Goal: Task Accomplishment & Management: Complete application form

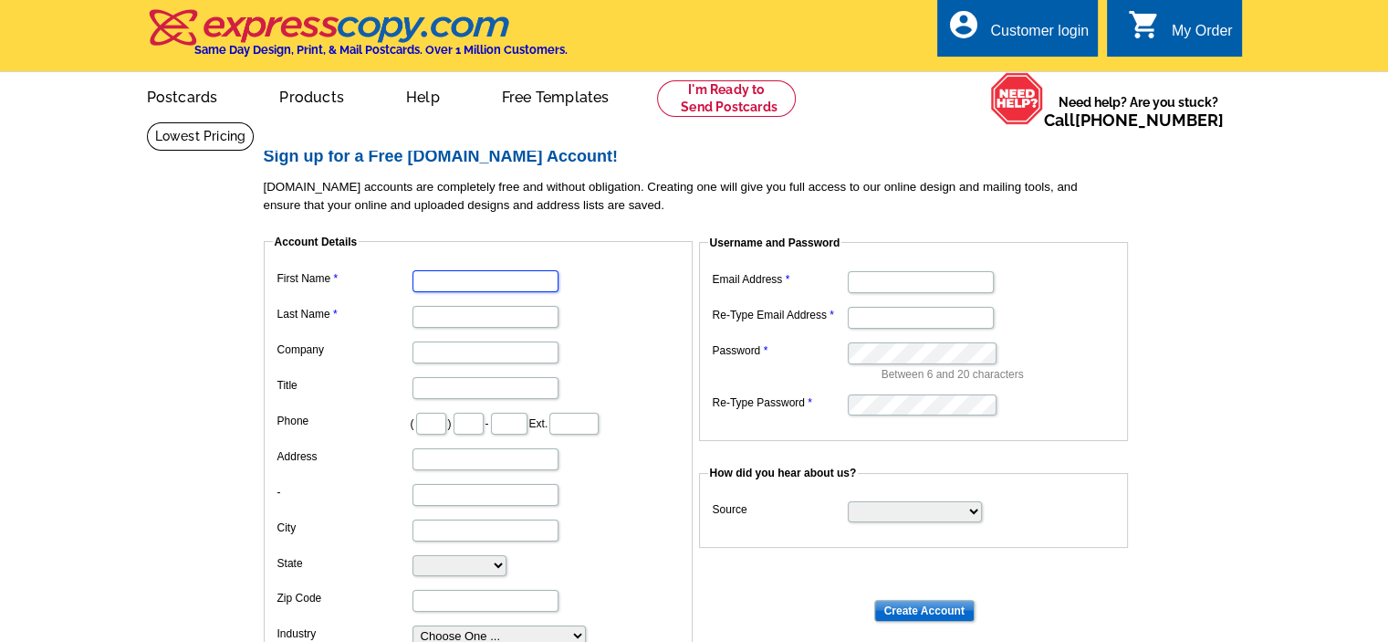
click at [522, 282] on input "First Name" at bounding box center [486, 281] width 146 height 22
type input "[PERSON_NAME]"
type input "[PERSON_NAME] Realty Group of Bunbury Realtors"
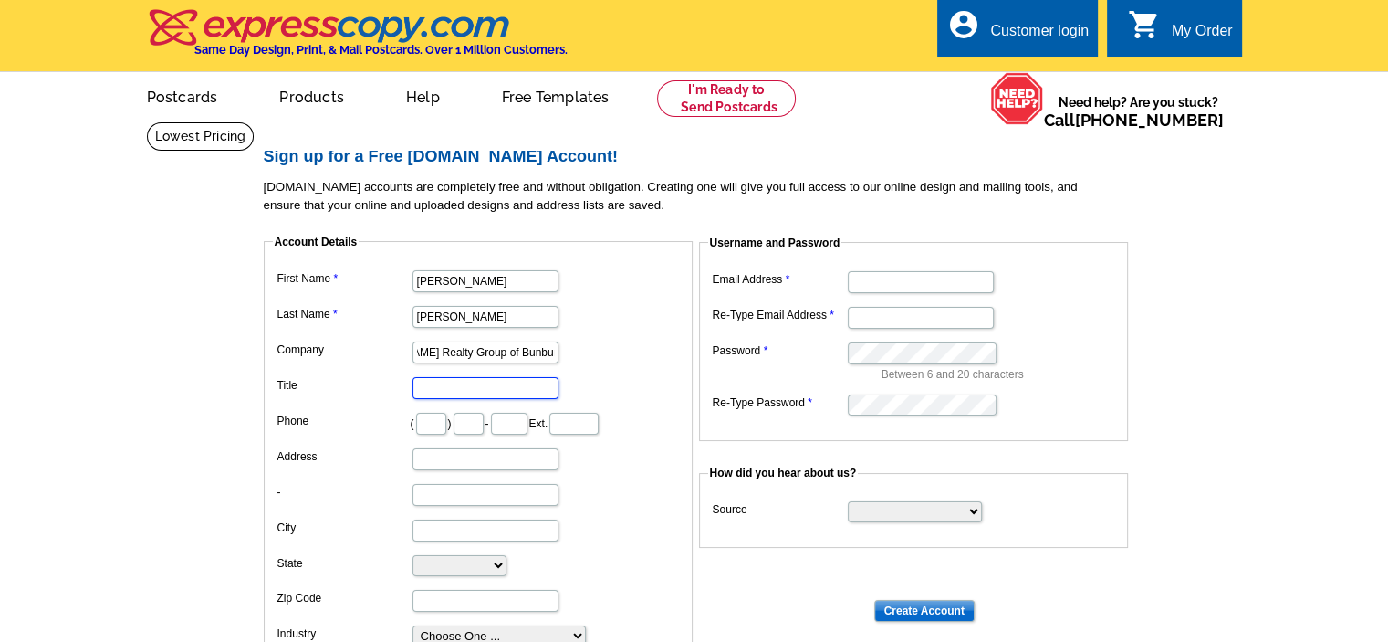
scroll to position [0, 0]
type input "Associate Broker"
type input "608"
type input "25"
type input "1030"
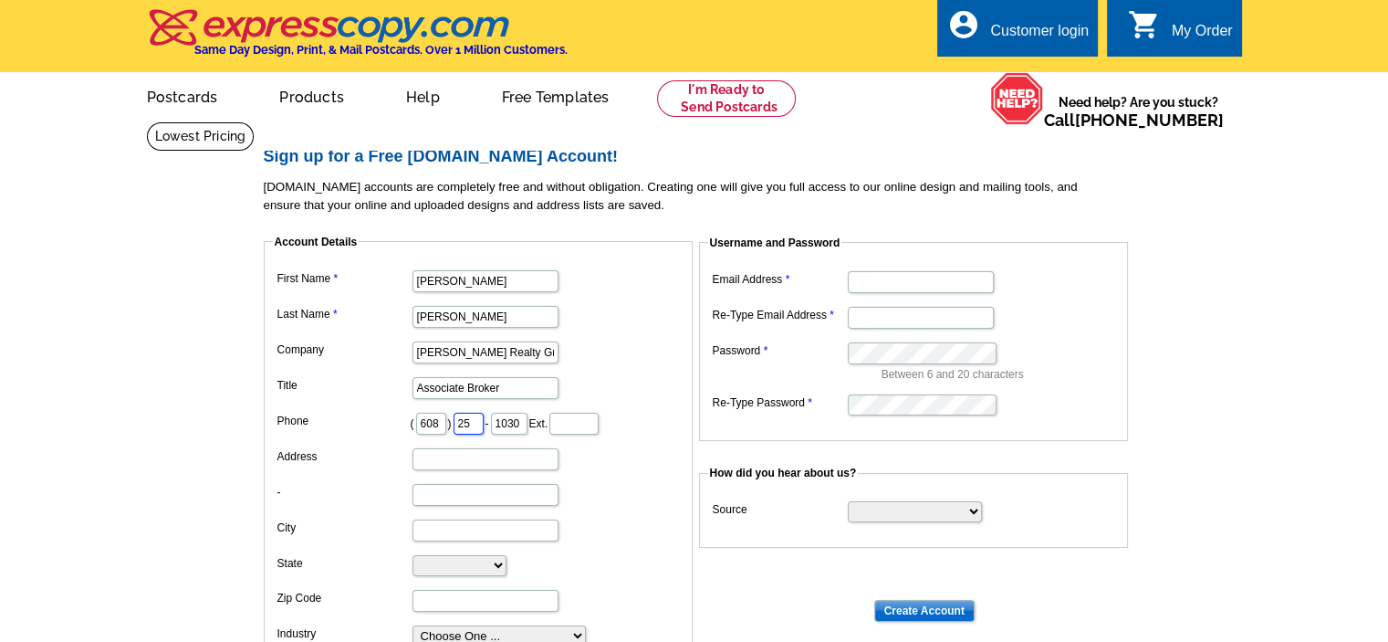
drag, startPoint x: 502, startPoint y: 424, endPoint x: 394, endPoint y: 410, distance: 108.6
click at [399, 398] on dl "First Name [PERSON_NAME] Last Name [PERSON_NAME] Company [PERSON_NAME] Realty G…" at bounding box center [478, 457] width 411 height 382
type input "235"
click at [455, 460] on input "Address" at bounding box center [486, 459] width 146 height 22
type input "[STREET_ADDRESS]"
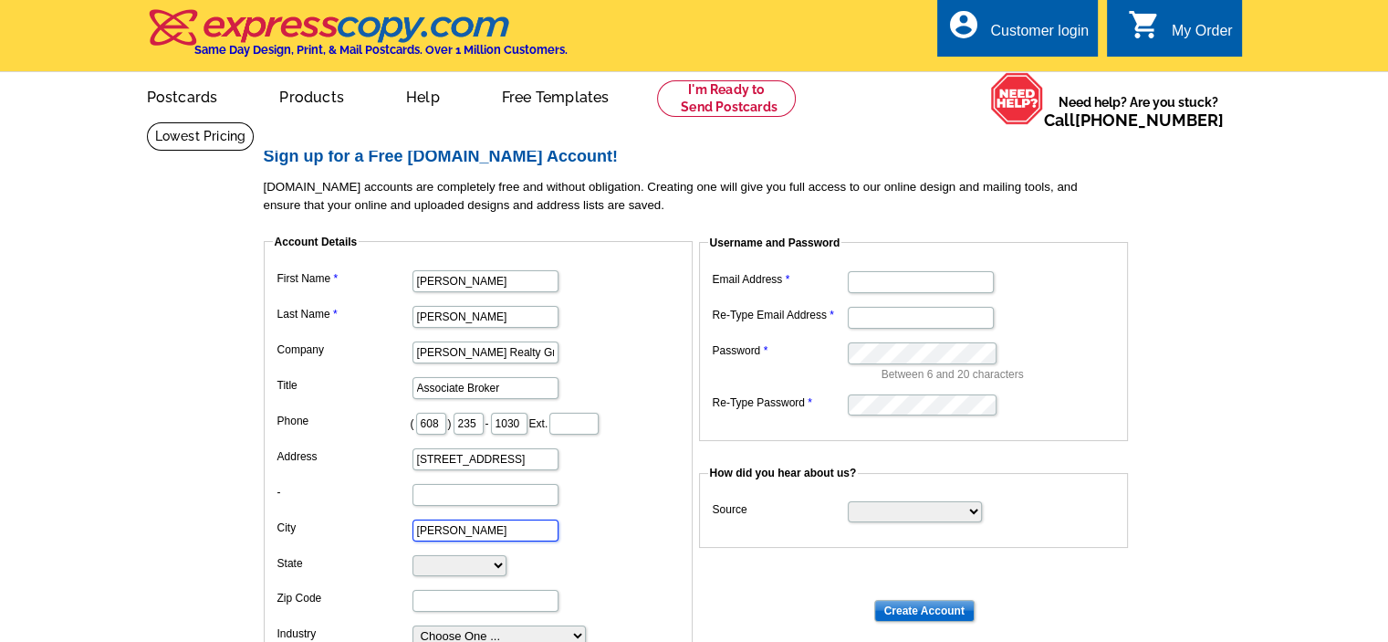
type input "[PERSON_NAME]"
select select "WI"
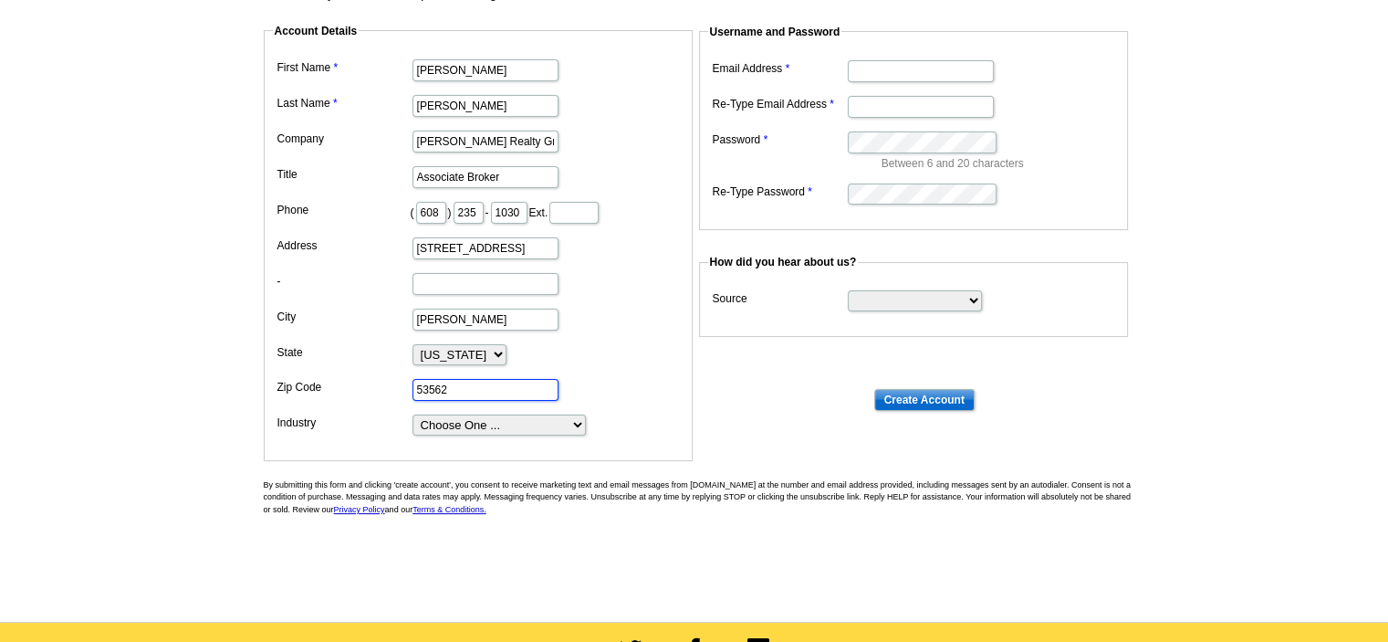
scroll to position [249, 0]
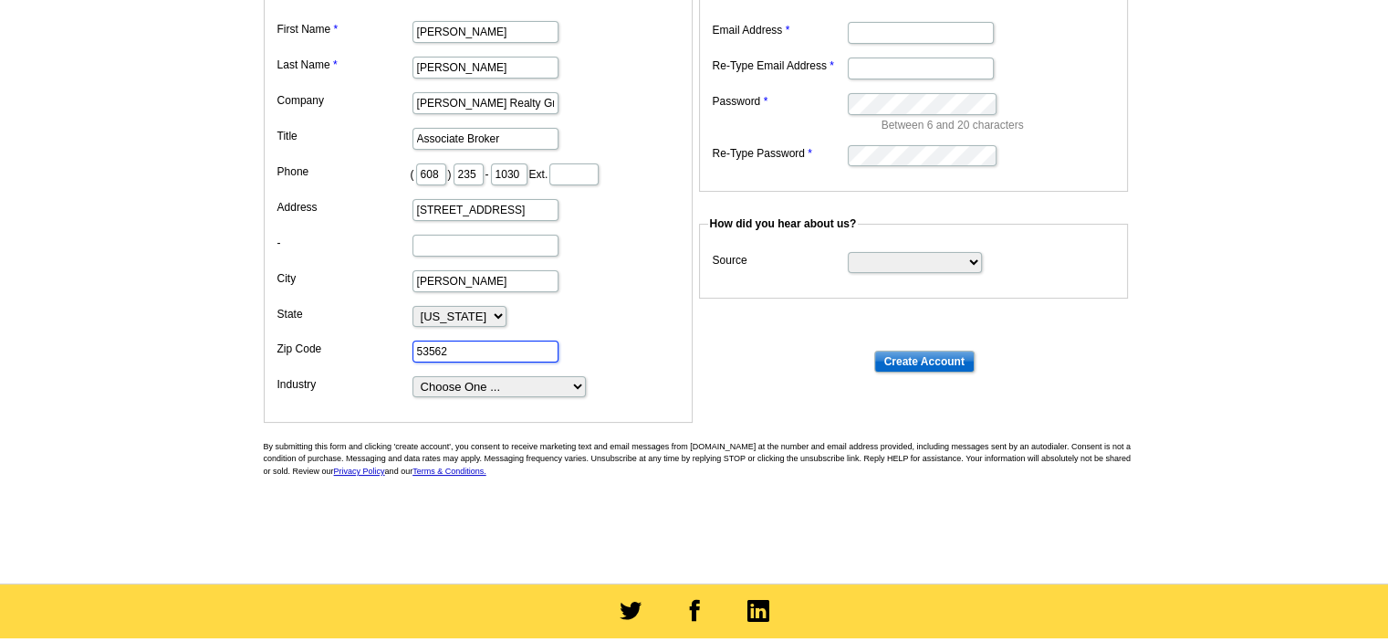
type input "53562"
click at [529, 381] on select "Choose One ... Residential Real Estate Accounting Agriculture Architecture Arts…" at bounding box center [499, 386] width 173 height 21
select select "2"
click at [413, 376] on select "Choose One ... Residential Real Estate Accounting Agriculture Architecture Arts…" at bounding box center [499, 386] width 173 height 21
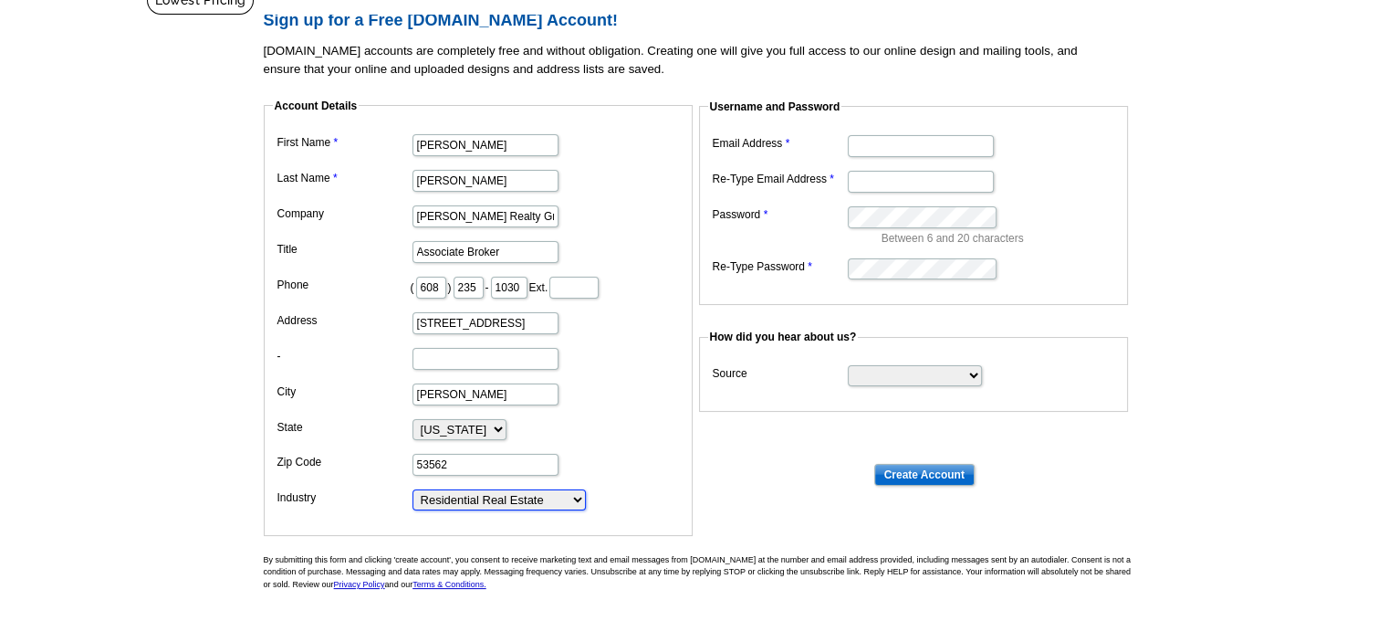
scroll to position [0, 0]
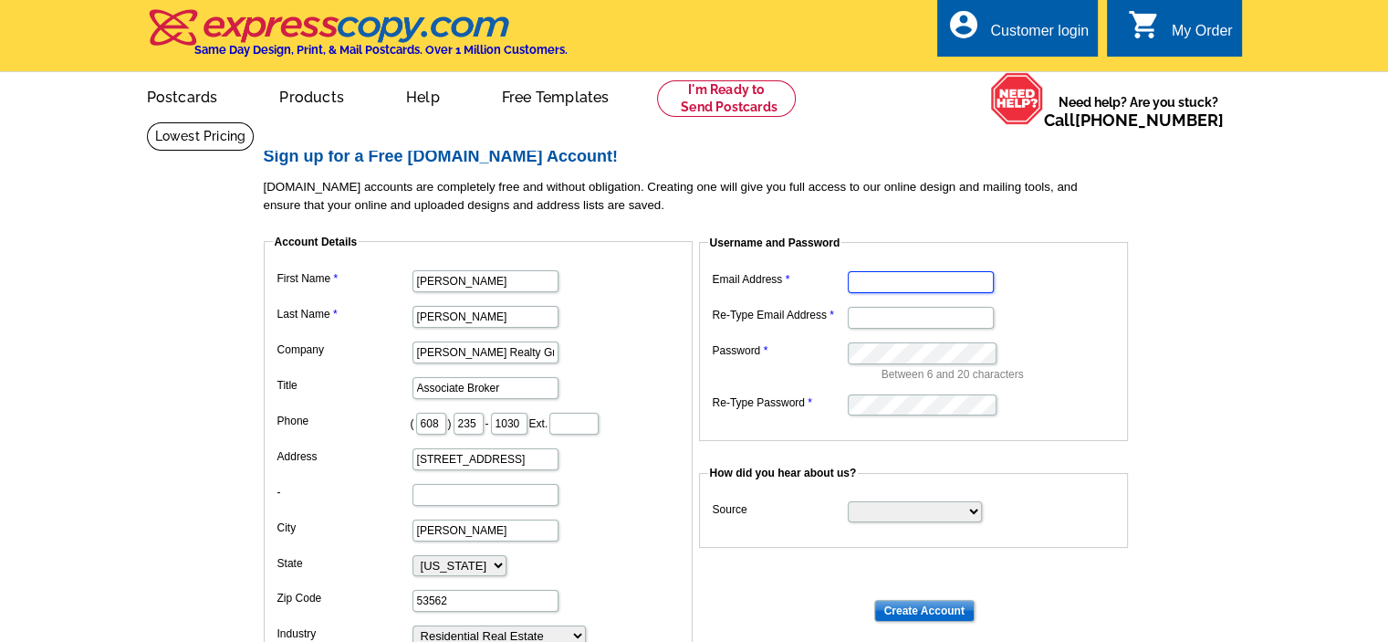
click at [892, 284] on input "Email Address" at bounding box center [921, 282] width 146 height 22
type input "[EMAIL_ADDRESS][DOMAIN_NAME]"
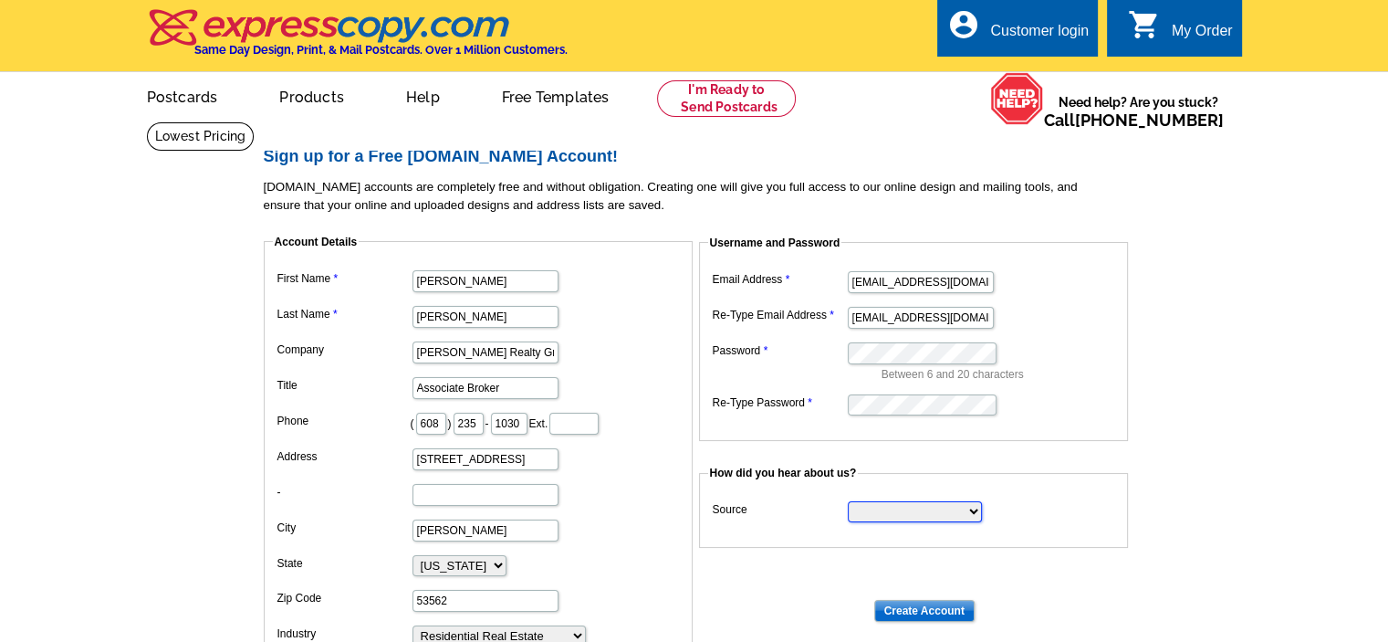
click at [904, 510] on select "Search Engine Television Ad Direct Mail Postcard Email Referred by a friend Oth…" at bounding box center [915, 511] width 134 height 21
select select "other"
click at [848, 501] on select "Search Engine Television Ad Direct Mail Postcard Email Referred by a friend Oth…" at bounding box center [915, 511] width 134 height 21
click at [764, 555] on dt at bounding box center [702, 563] width 876 height 16
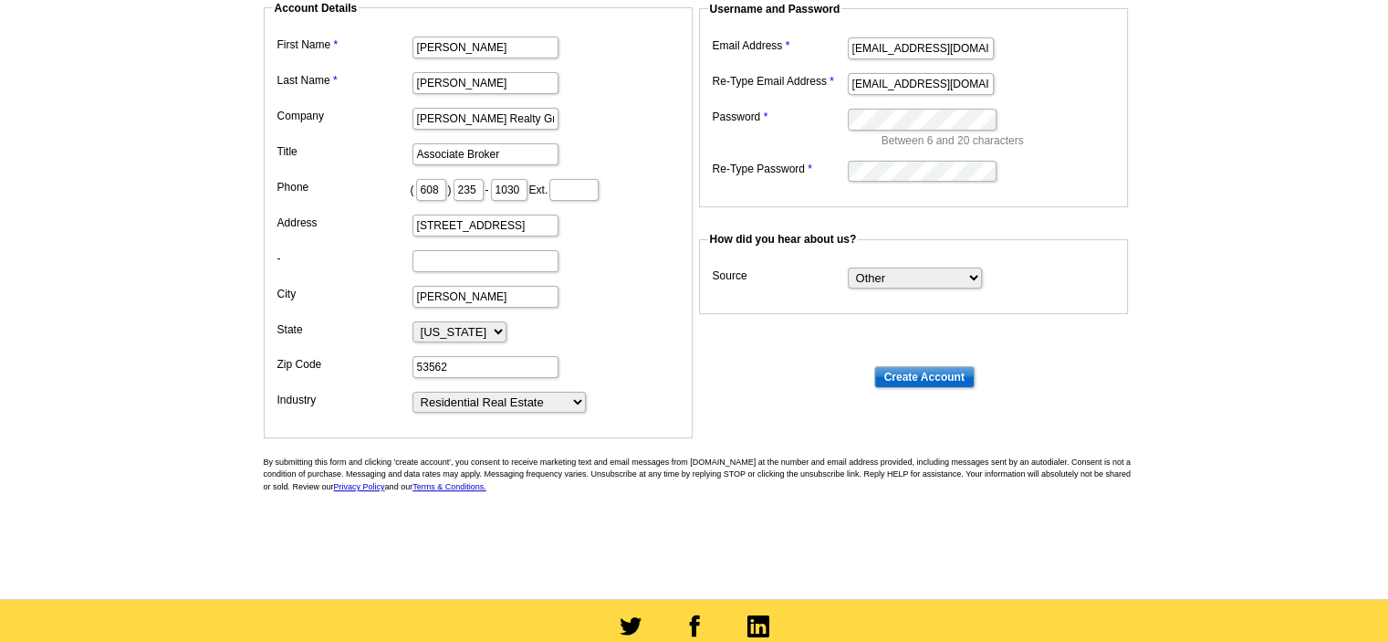
scroll to position [140, 0]
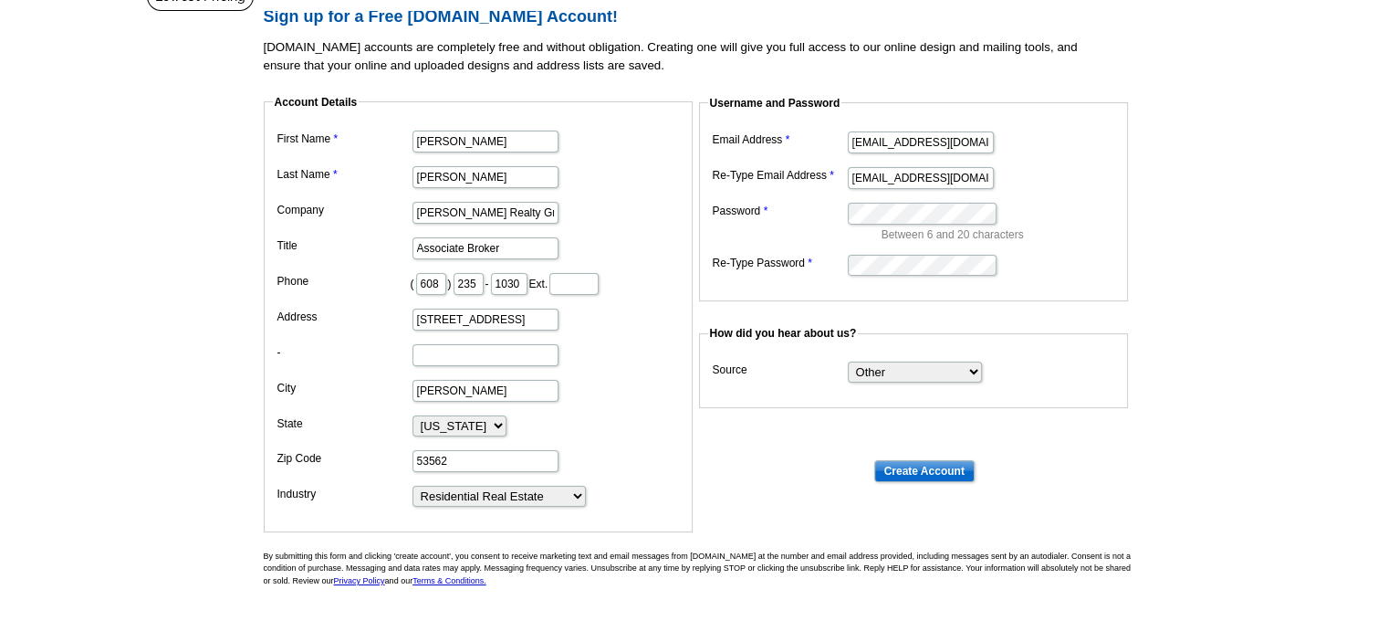
click at [756, 474] on dl "Account Details First Name [PERSON_NAME] Last Name [PERSON_NAME] Company [PERSO…" at bounding box center [702, 284] width 876 height 413
click at [905, 469] on input "Create Account" at bounding box center [924, 471] width 100 height 22
